Goal: Check status: Check status

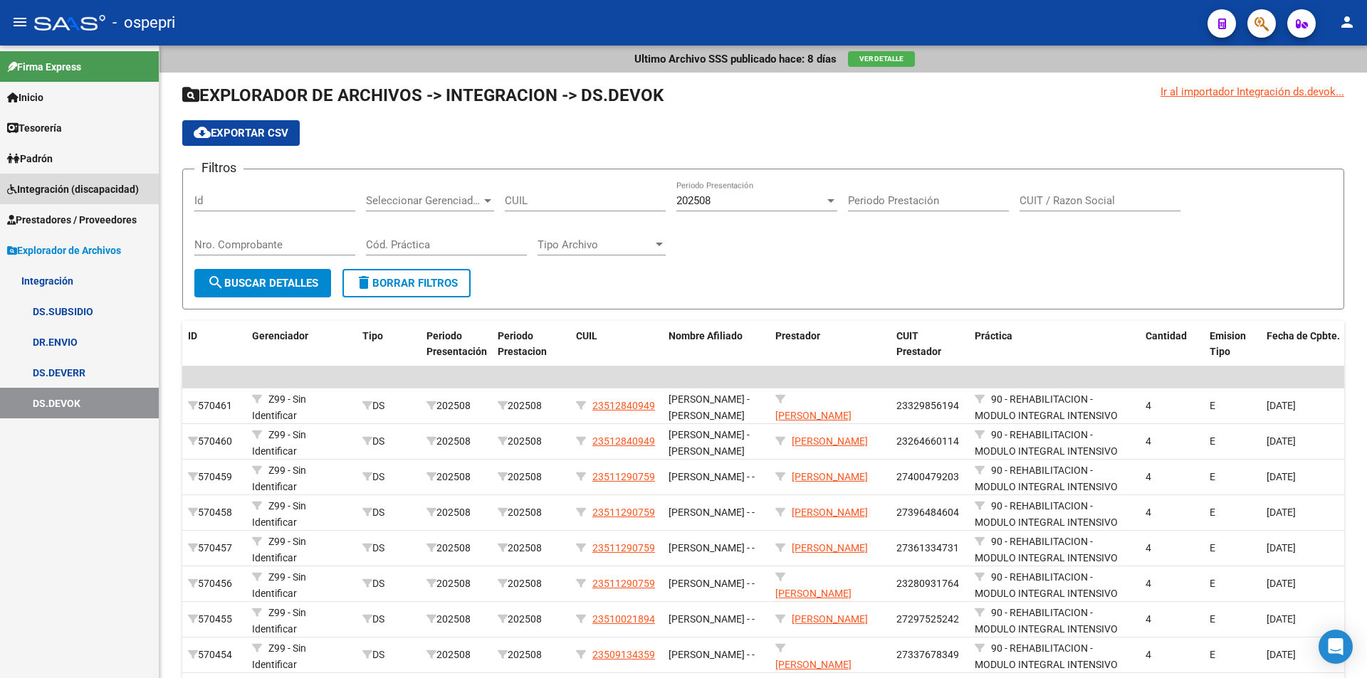
click at [65, 185] on span "Integración (discapacidad)" at bounding box center [73, 190] width 132 height 16
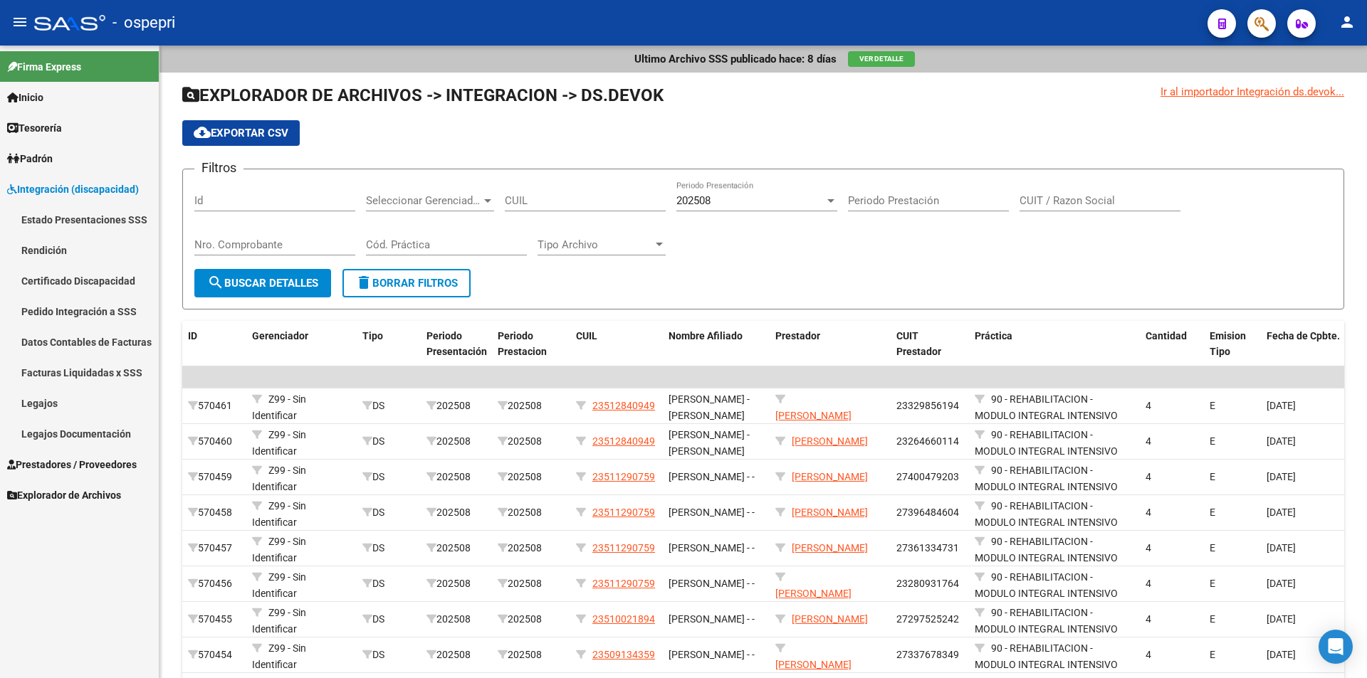
click at [69, 411] on link "Legajos" at bounding box center [79, 403] width 159 height 31
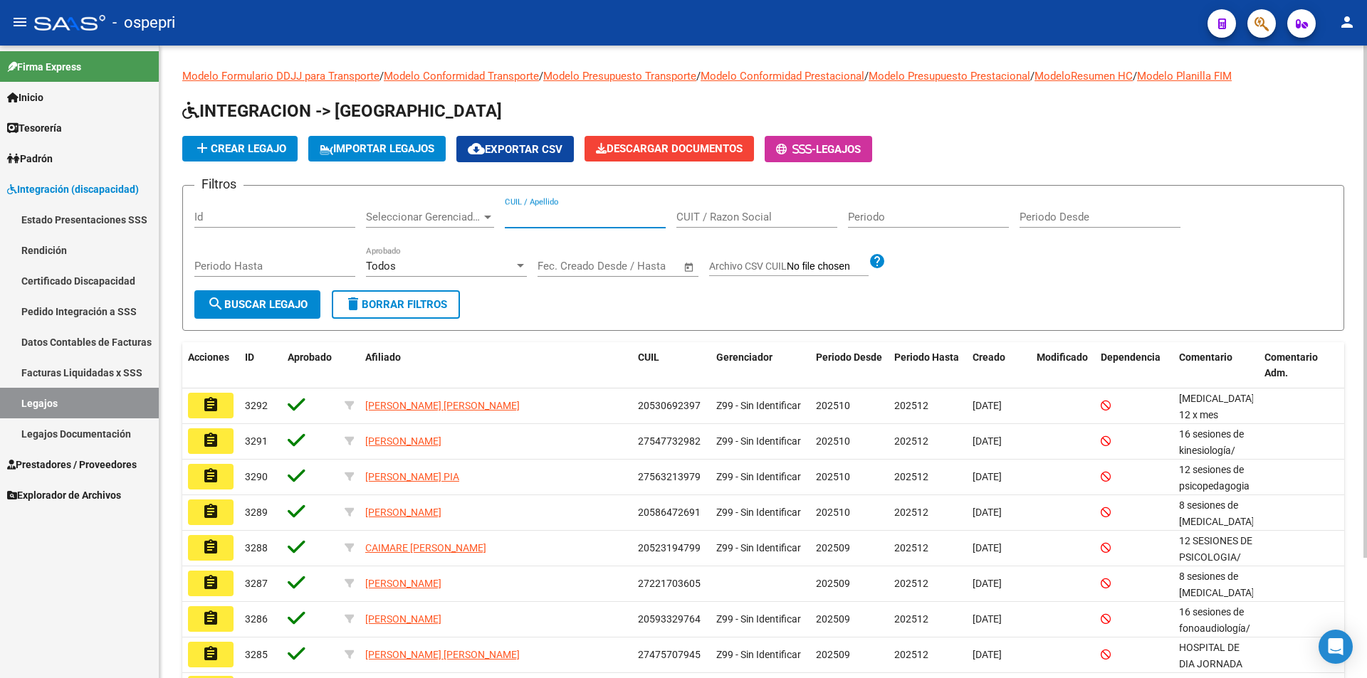
click at [550, 216] on input "CUIL / Apellido" at bounding box center [585, 217] width 161 height 13
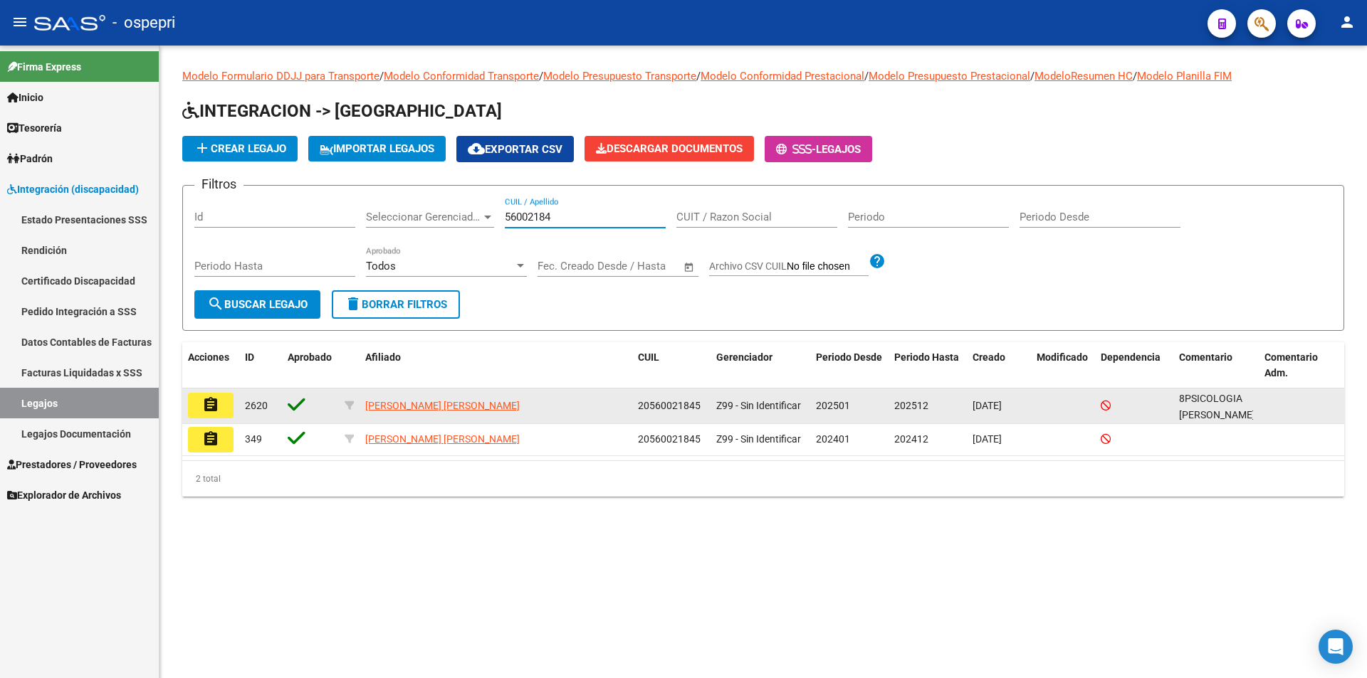
type input "56002184"
click at [219, 406] on button "assignment" at bounding box center [211, 406] width 46 height 26
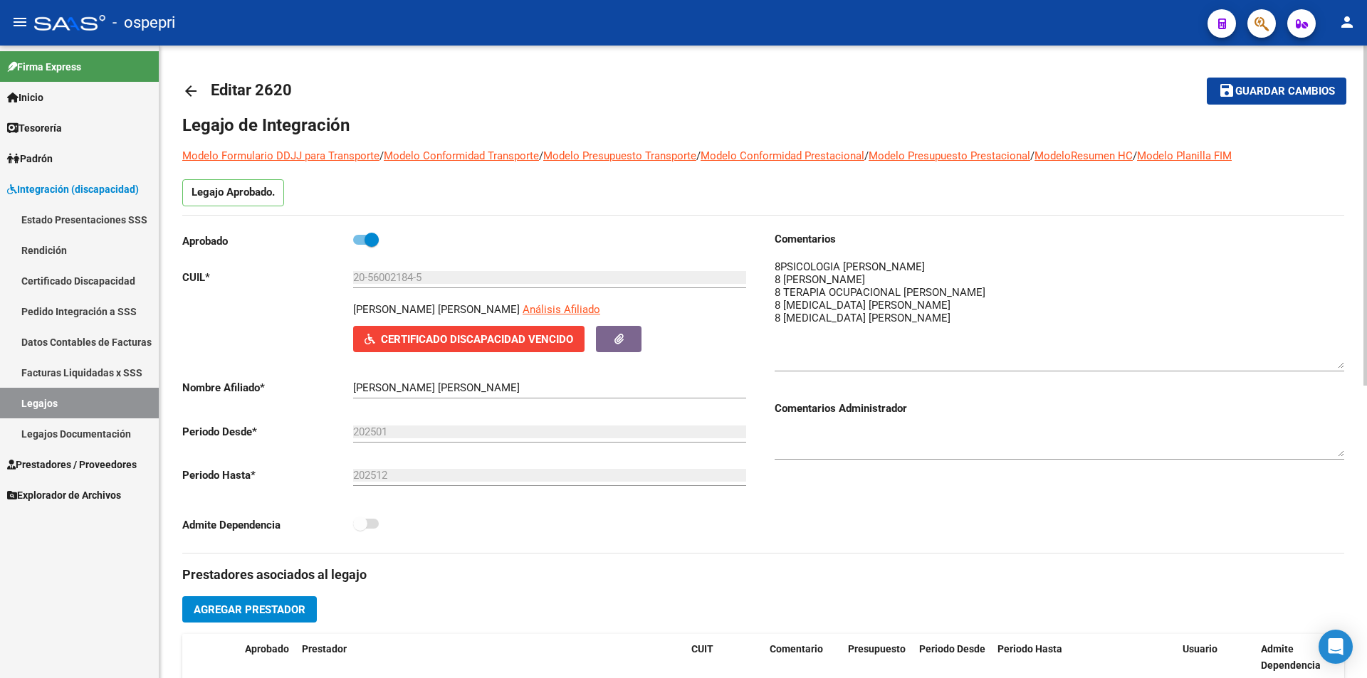
drag, startPoint x: 1334, startPoint y: 284, endPoint x: 1336, endPoint y: 377, distance: 92.6
click at [1336, 369] on textarea at bounding box center [1058, 314] width 569 height 110
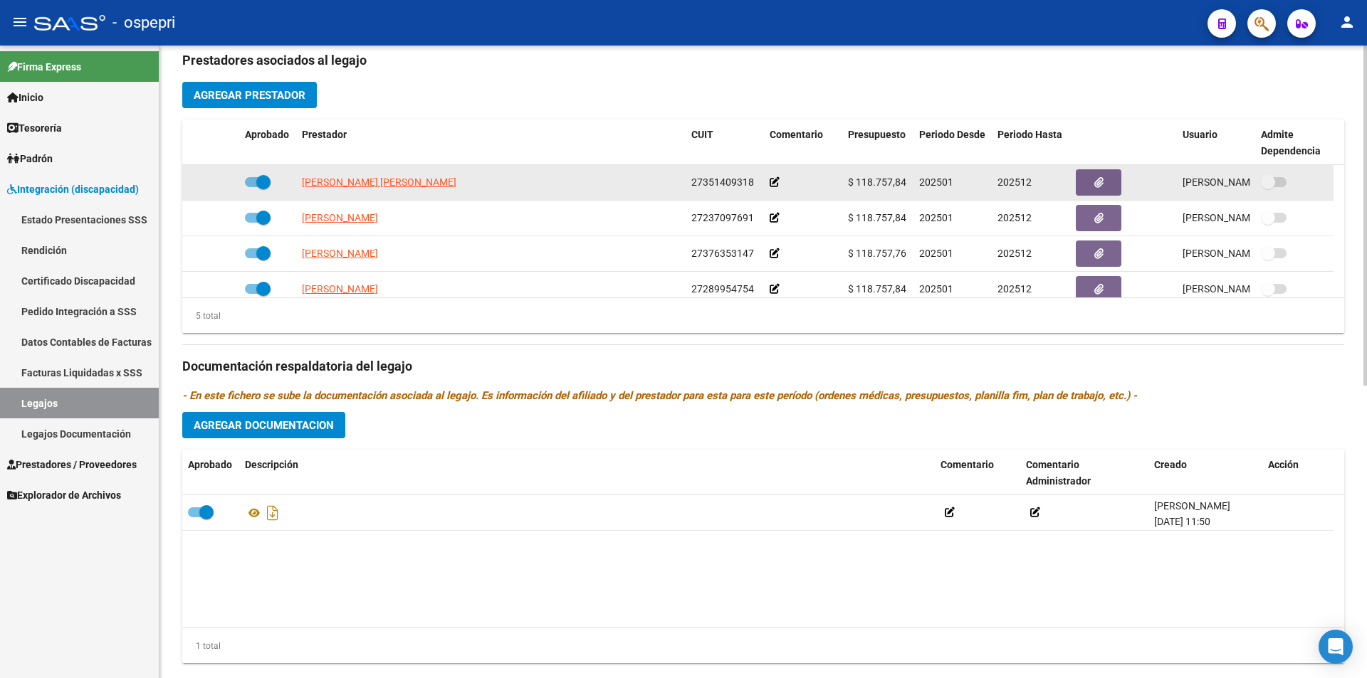
scroll to position [545, 0]
